Goal: Check status

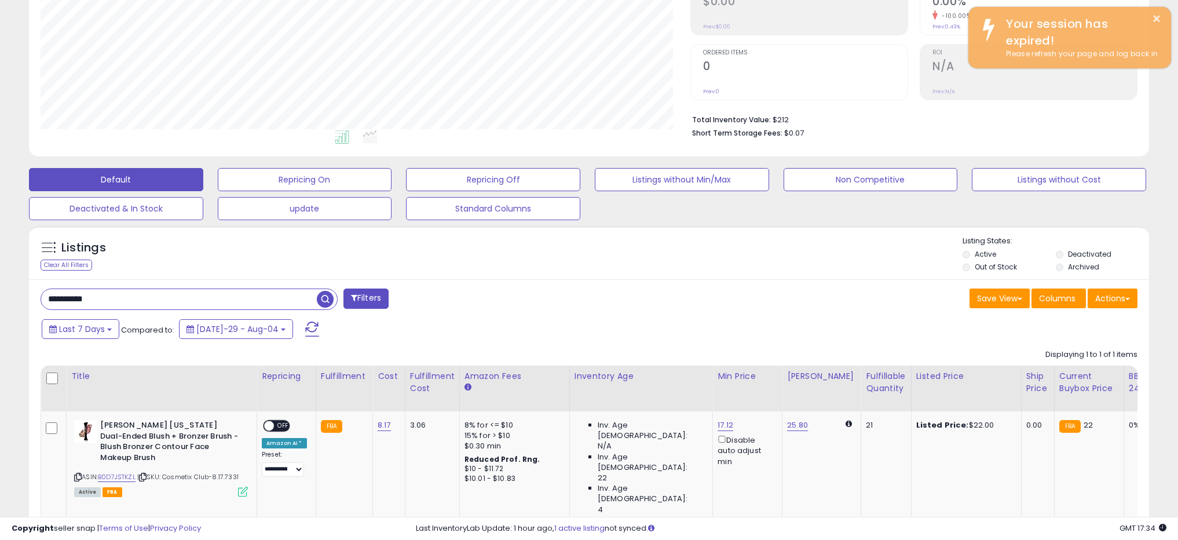
scroll to position [238, 650]
